Goal: Entertainment & Leisure: Consume media (video, audio)

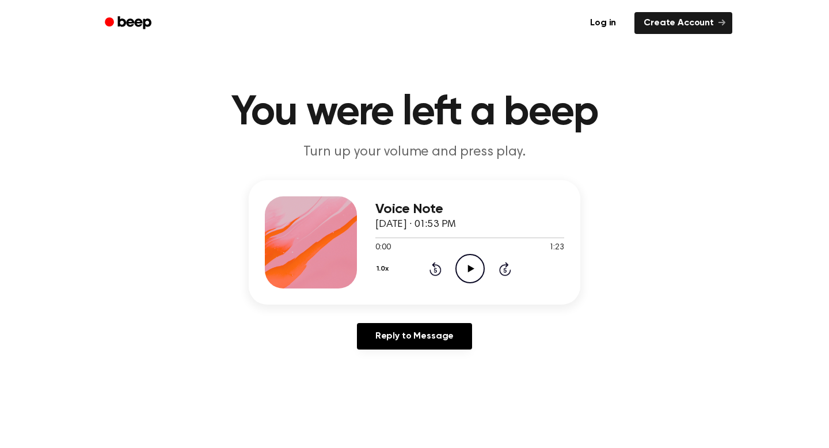
click at [470, 262] on icon "Play Audio" at bounding box center [469, 268] width 29 height 29
click at [470, 263] on icon "Pause Audio" at bounding box center [469, 268] width 29 height 29
click at [469, 268] on icon at bounding box center [471, 268] width 6 height 7
